Goal: Find specific page/section: Find specific page/section

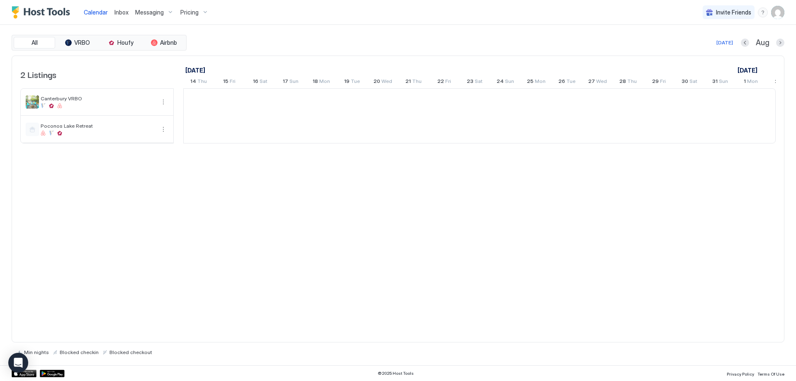
scroll to position [0, 461]
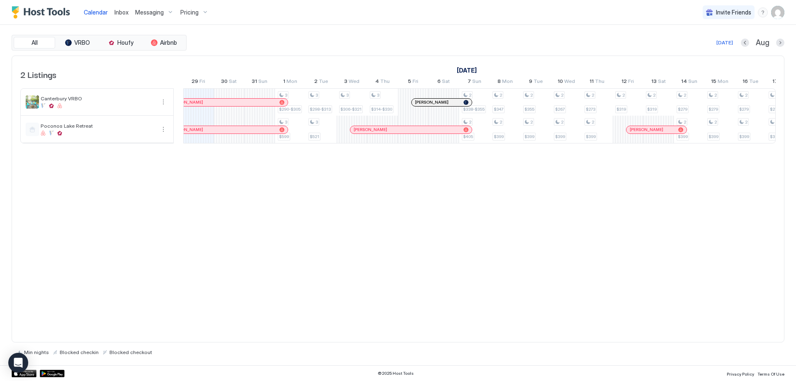
click at [189, 11] on span "Pricing" at bounding box center [189, 12] width 18 height 7
click at [189, 80] on span "Canterbury VRBO" at bounding box center [191, 80] width 59 height 6
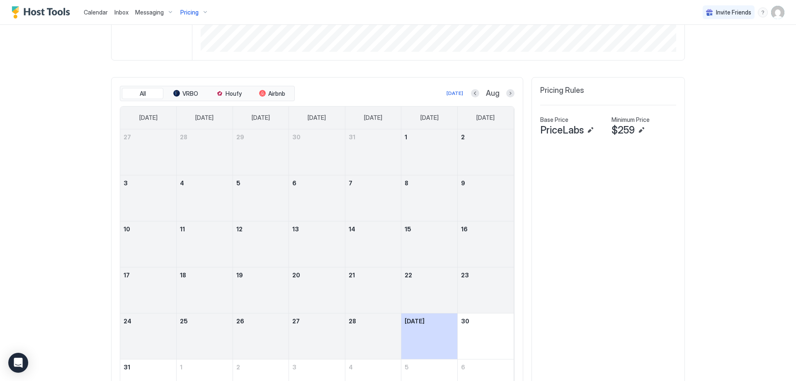
scroll to position [258, 0]
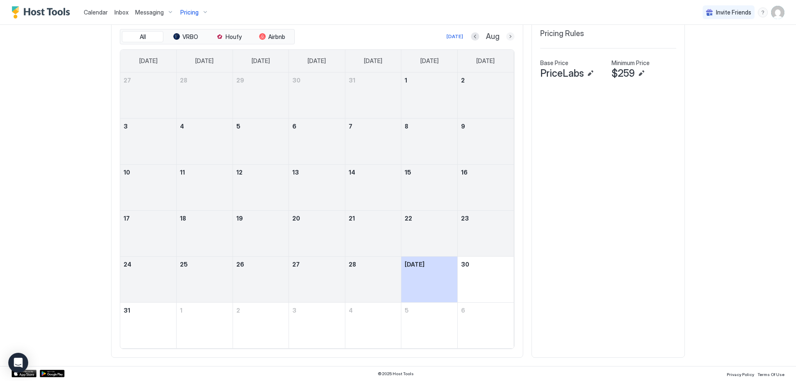
click at [509, 35] on button "Next month" at bounding box center [510, 36] width 8 height 8
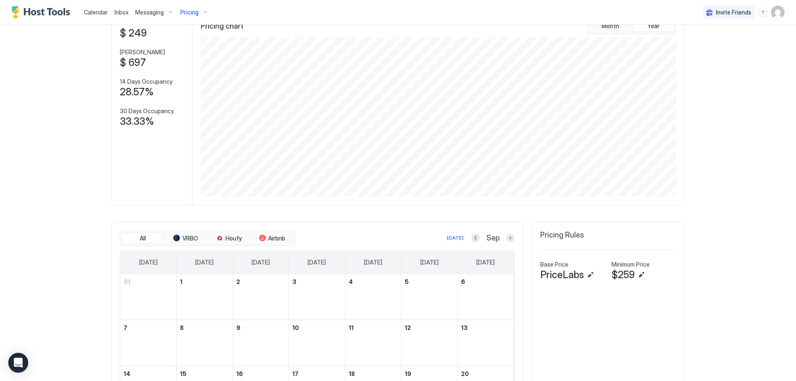
scroll to position [0, 0]
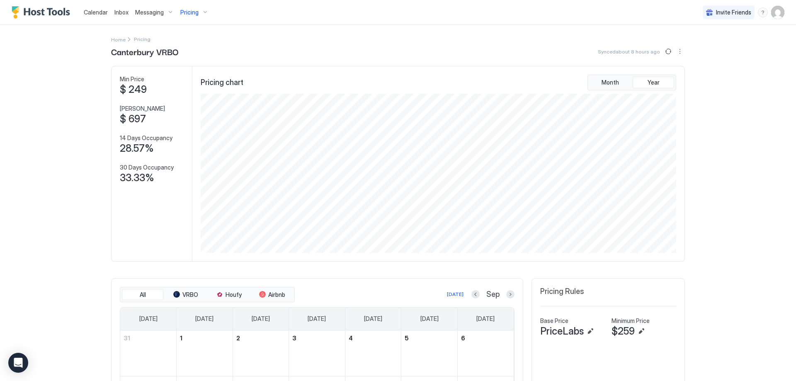
click at [189, 10] on span "Pricing" at bounding box center [189, 12] width 18 height 7
click at [172, 80] on span "Canterbury VRBO" at bounding box center [191, 80] width 59 height 6
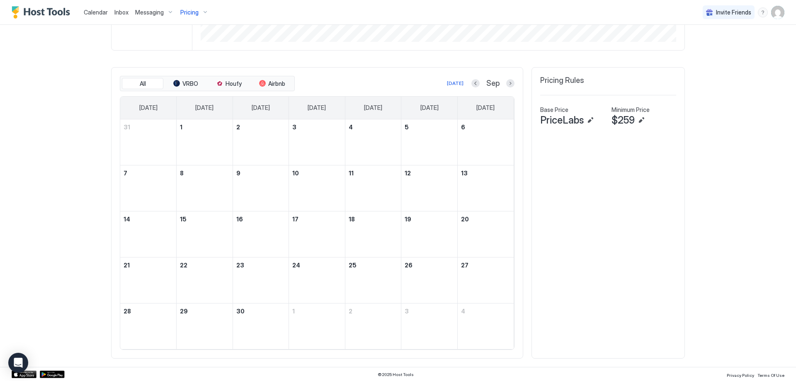
scroll to position [212, 0]
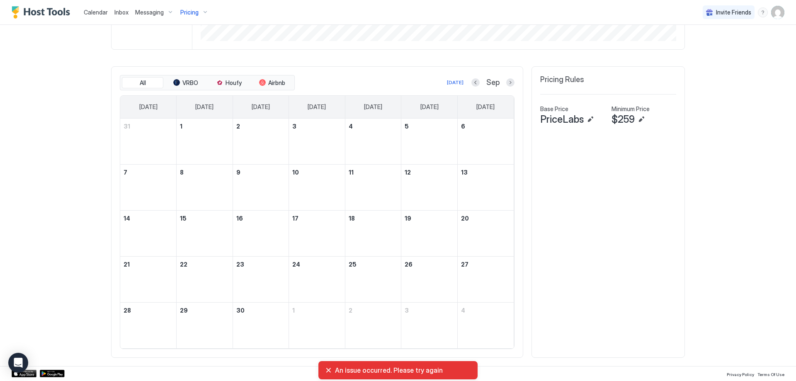
click at [329, 369] on div "An issue occurred. Please try again" at bounding box center [398, 370] width 146 height 8
drag, startPoint x: 350, startPoint y: 370, endPoint x: 356, endPoint y: 371, distance: 6.3
click at [352, 371] on span "An issue occurred. Please try again" at bounding box center [403, 370] width 136 height 8
click at [444, 367] on span "An issue occurred. Please try again" at bounding box center [403, 370] width 136 height 8
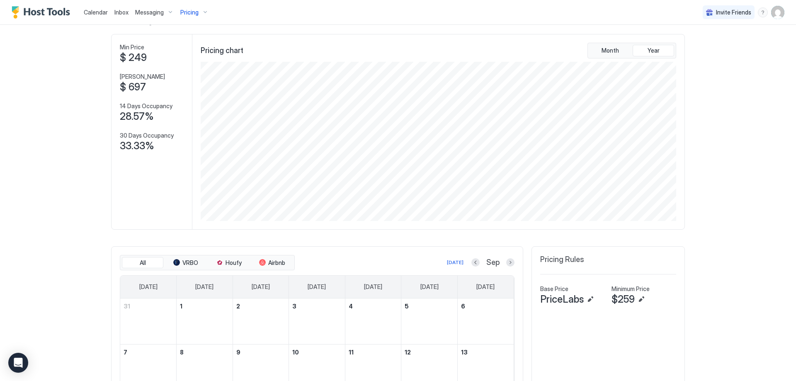
scroll to position [0, 0]
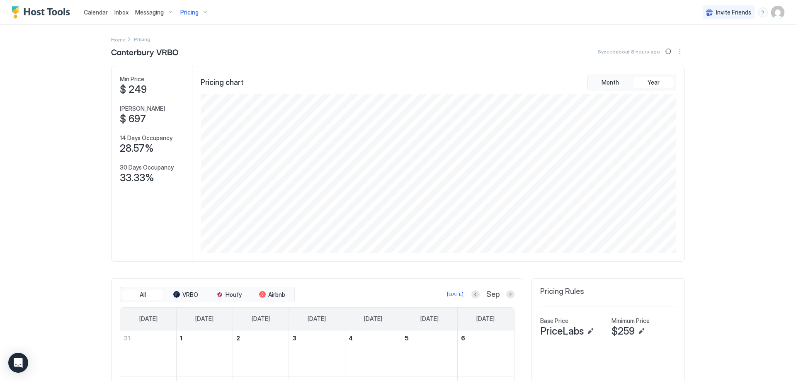
click at [83, 11] on div "Calendar" at bounding box center [95, 12] width 31 height 15
drag, startPoint x: 87, startPoint y: 11, endPoint x: 94, endPoint y: 12, distance: 6.8
click at [87, 11] on span "Calendar" at bounding box center [96, 12] width 24 height 7
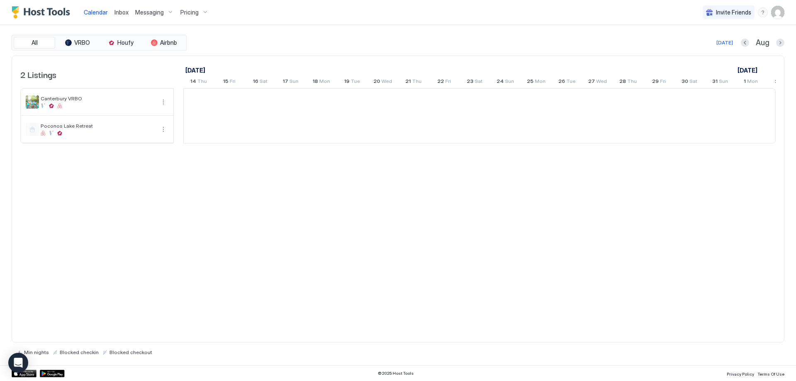
click at [94, 12] on span "Calendar" at bounding box center [96, 12] width 24 height 7
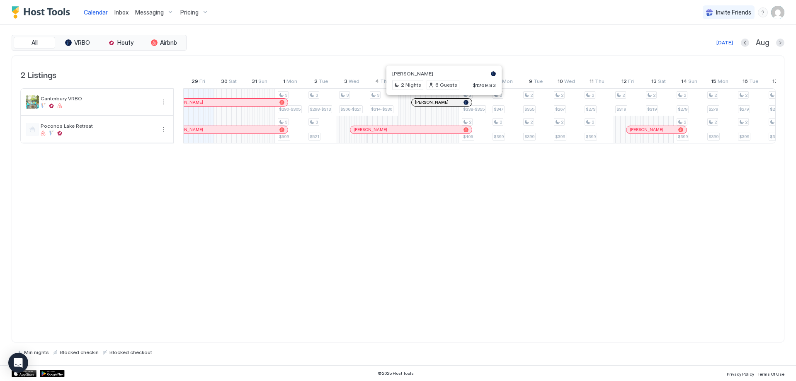
click at [441, 103] on div at bounding box center [440, 102] width 7 height 7
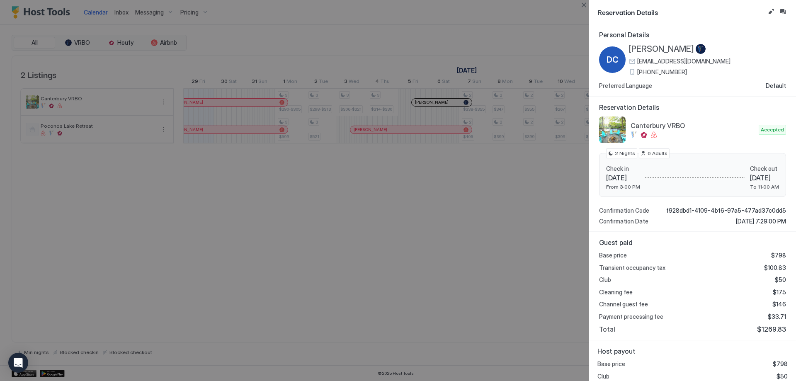
click at [462, 205] on div at bounding box center [398, 190] width 796 height 381
